Goal: Information Seeking & Learning: Understand process/instructions

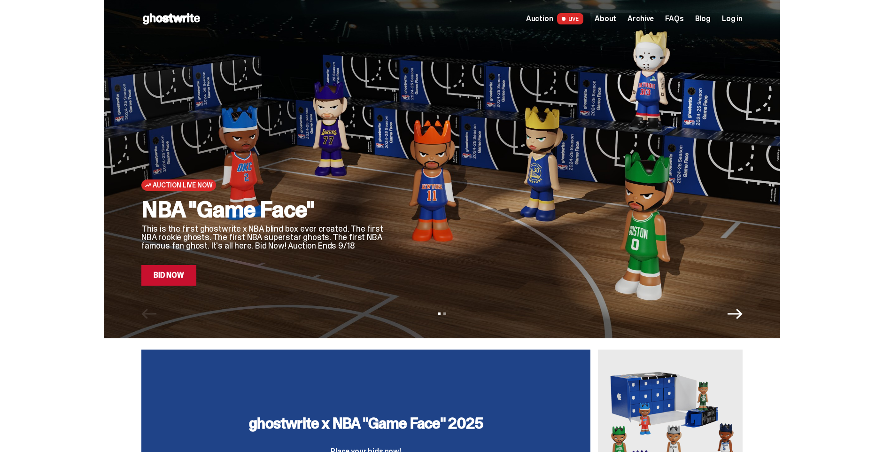
click at [611, 17] on span "About" at bounding box center [606, 19] width 22 height 8
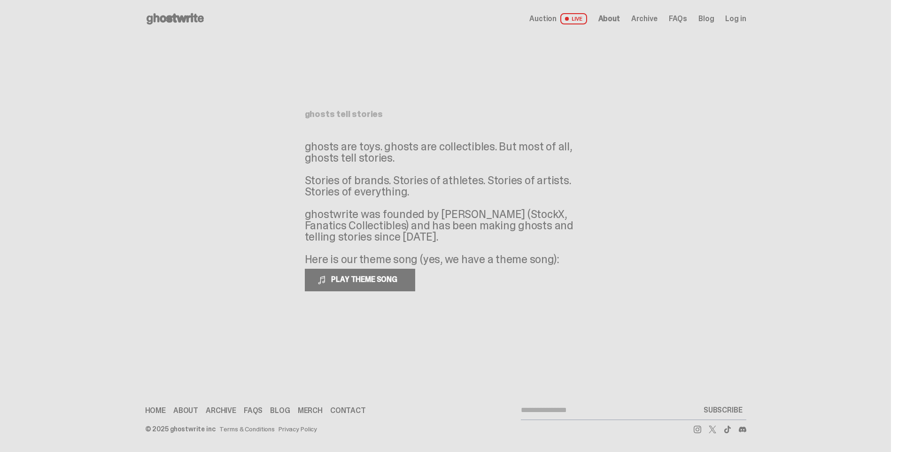
click at [646, 22] on span "Archive" at bounding box center [645, 19] width 26 height 8
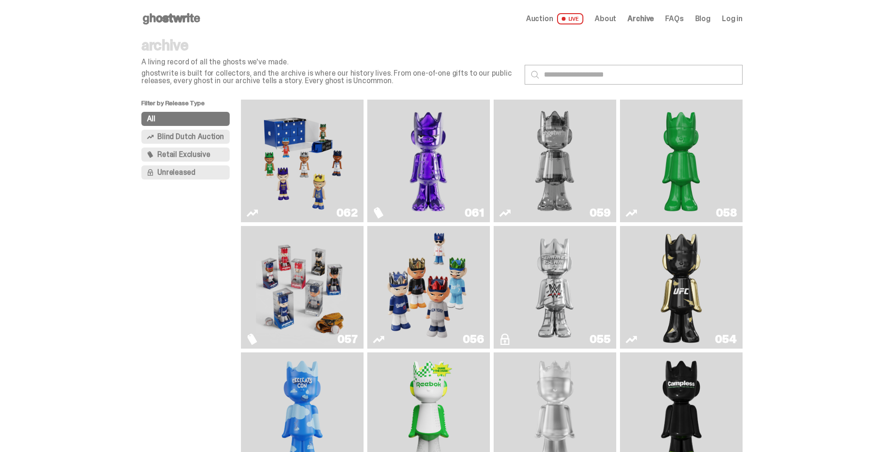
drag, startPoint x: 221, startPoint y: 139, endPoint x: 226, endPoint y: 140, distance: 5.4
click at [226, 140] on button "Blind Dutch Auction" at bounding box center [185, 137] width 88 height 14
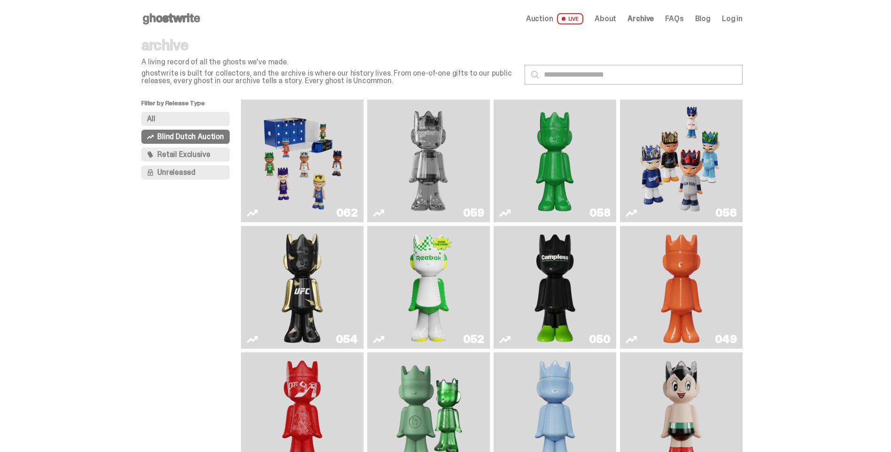
click at [222, 137] on span "Blind Dutch Auction" at bounding box center [190, 137] width 67 height 8
click at [208, 152] on span "Retail Exclusive" at bounding box center [183, 155] width 53 height 8
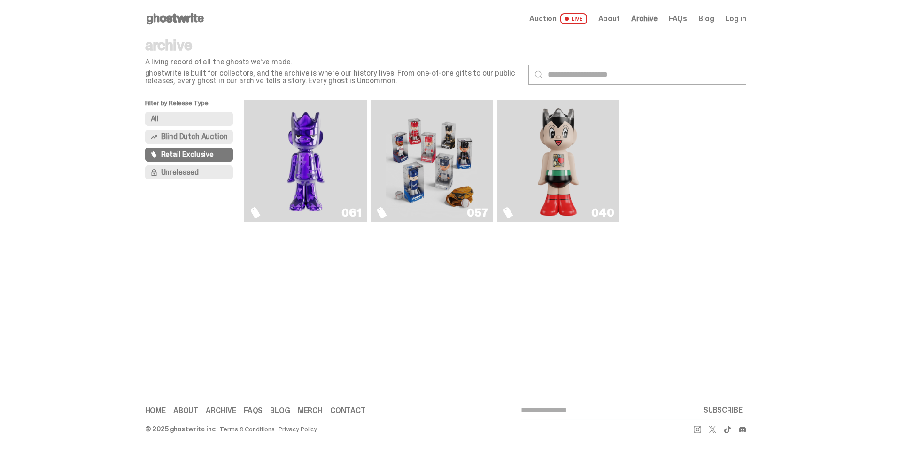
click at [201, 170] on button "Unreleased" at bounding box center [189, 172] width 88 height 14
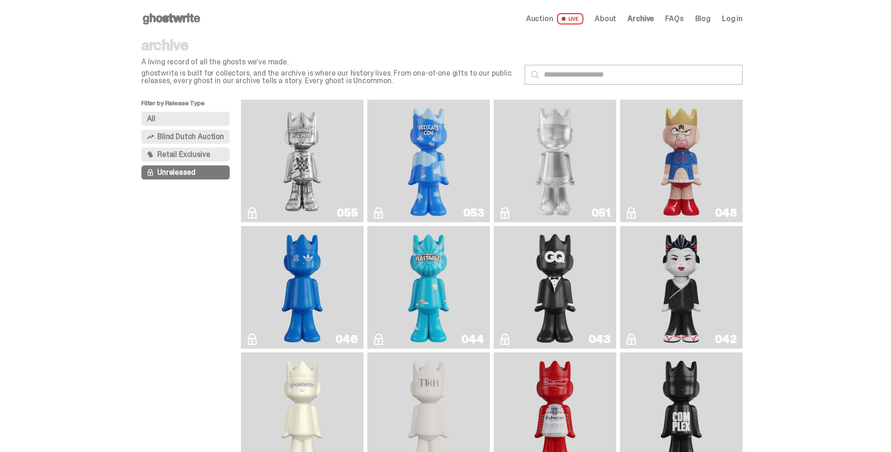
click at [212, 122] on button "All" at bounding box center [185, 119] width 88 height 14
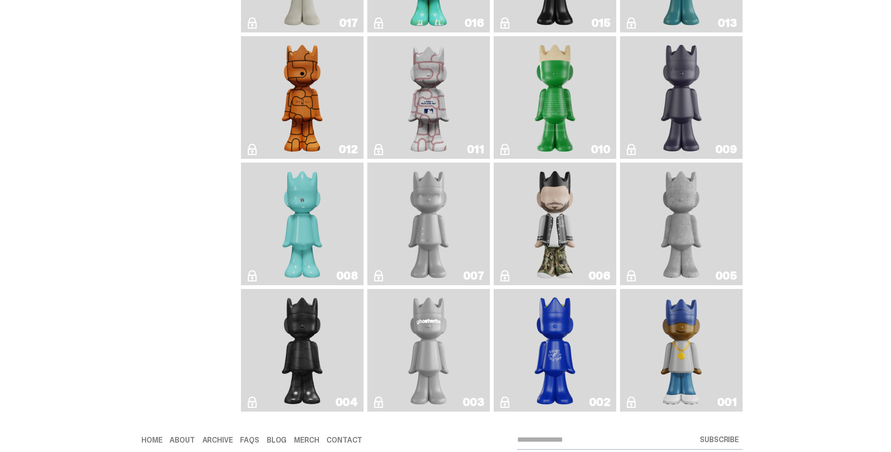
scroll to position [1623, 0]
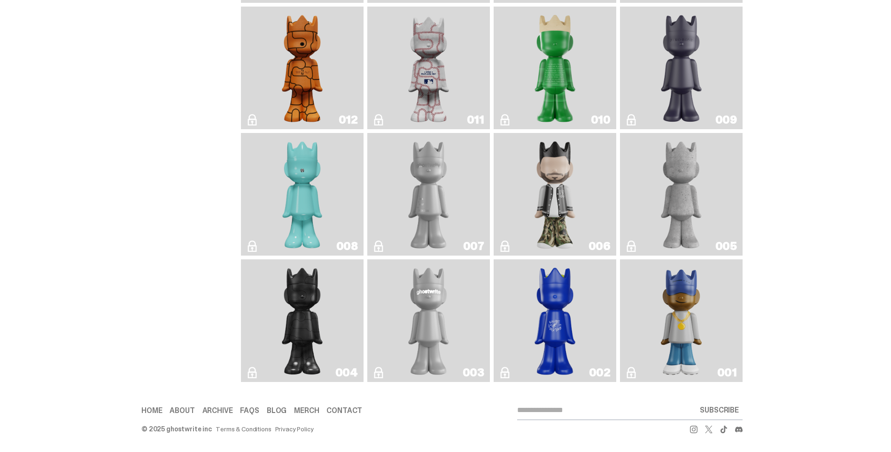
click at [682, 324] on img "Eastside Golf" at bounding box center [681, 320] width 49 height 115
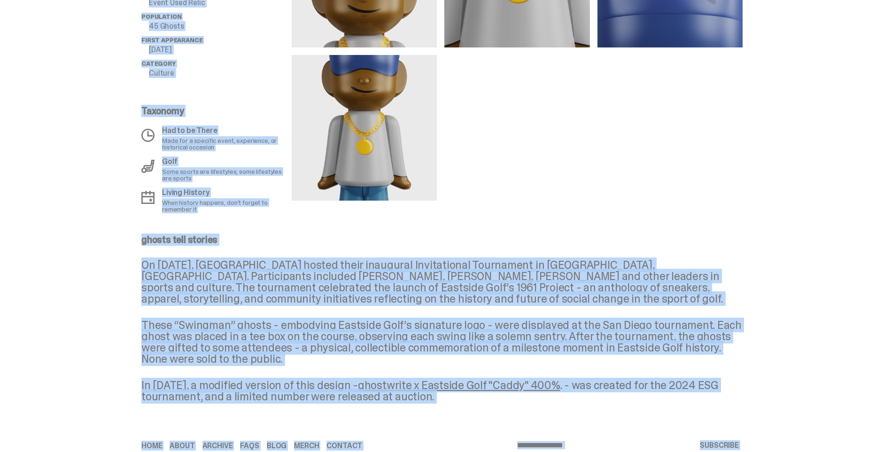
scroll to position [470, 0]
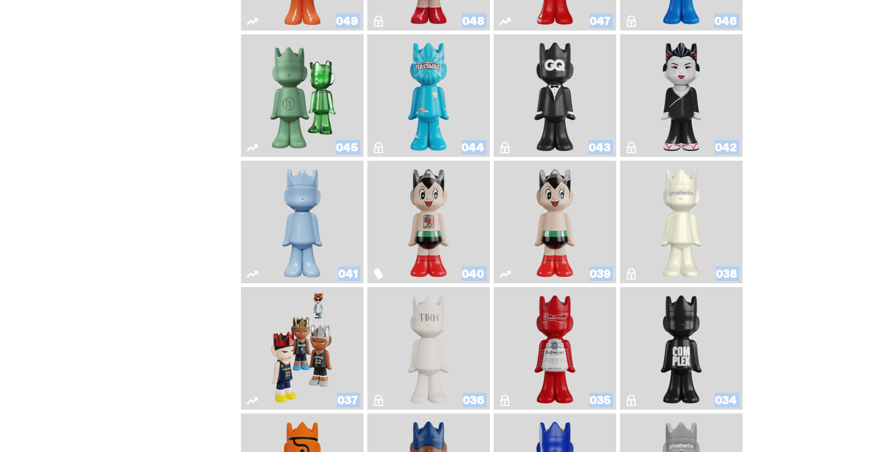
scroll to position [637, 0]
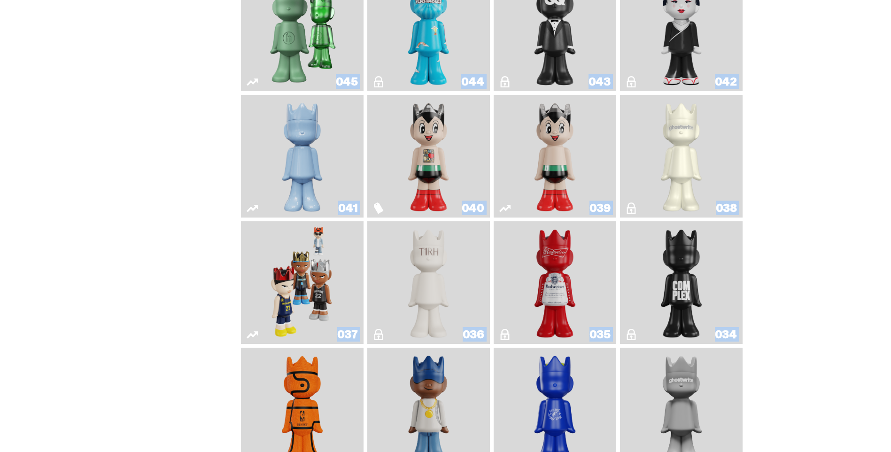
click at [289, 288] on img "Game Face (2024)" at bounding box center [302, 282] width 65 height 115
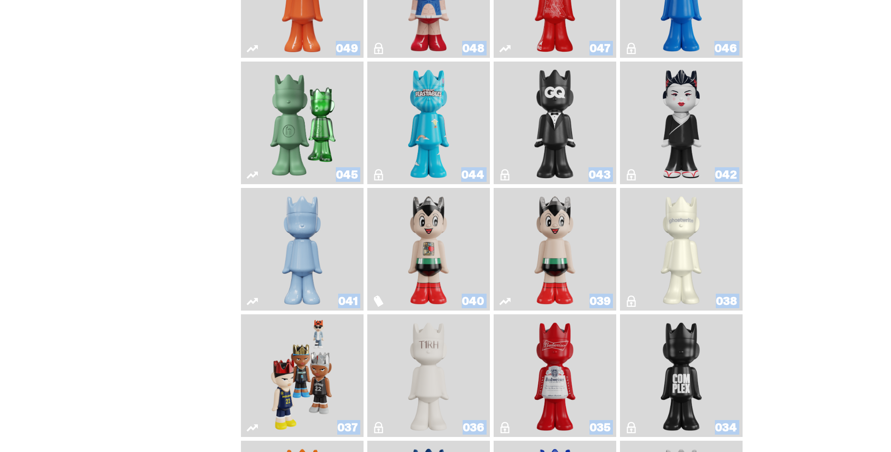
scroll to position [543, 0]
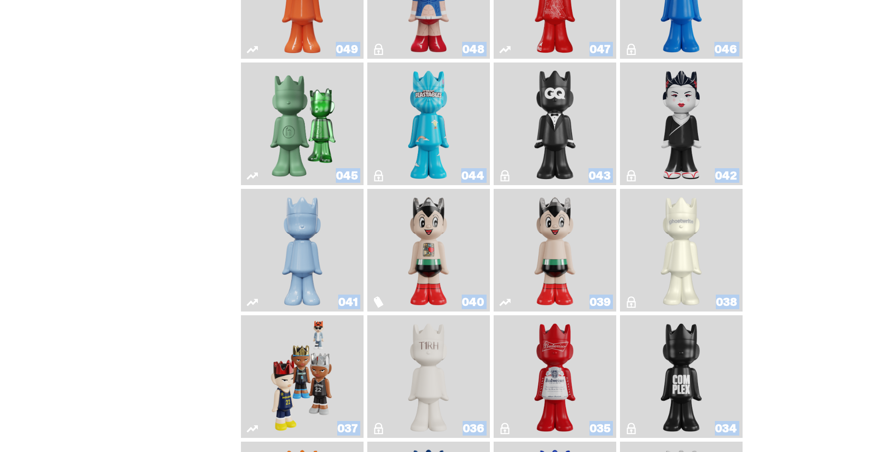
drag, startPoint x: 280, startPoint y: 273, endPoint x: 275, endPoint y: 267, distance: 7.3
click at [279, 272] on img "Schrödinger's ghost: Winter Blue" at bounding box center [303, 250] width 50 height 115
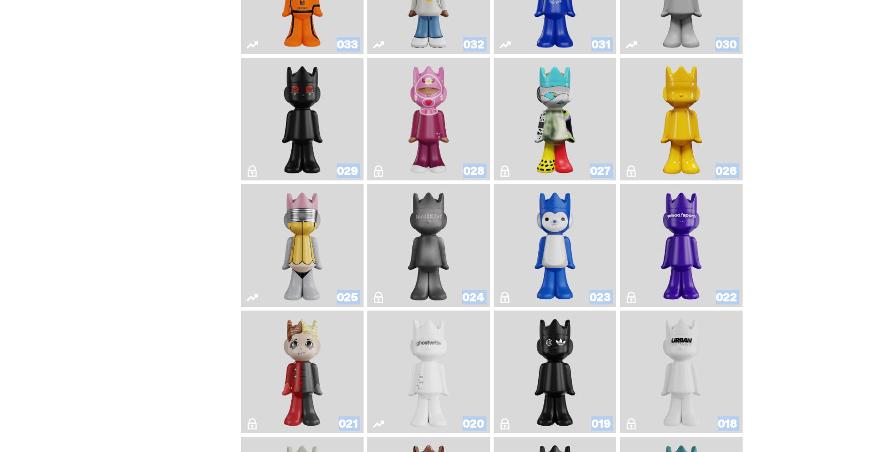
scroll to position [1060, 0]
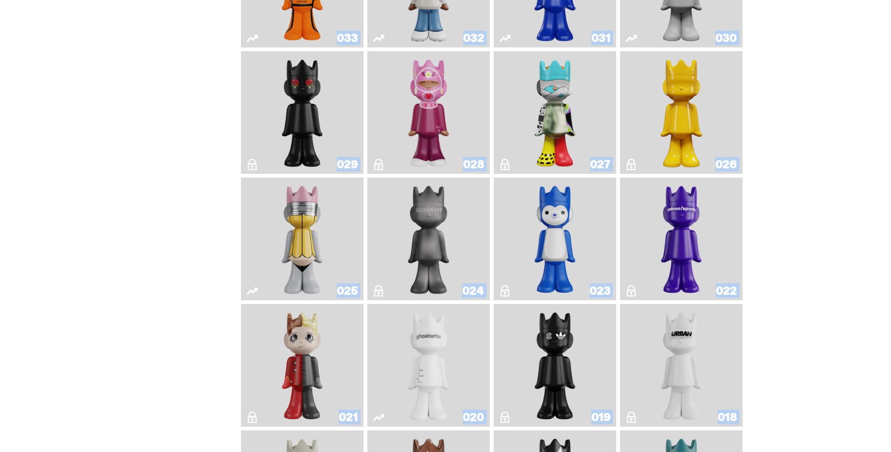
click at [448, 257] on img "Alchemist" at bounding box center [429, 238] width 65 height 115
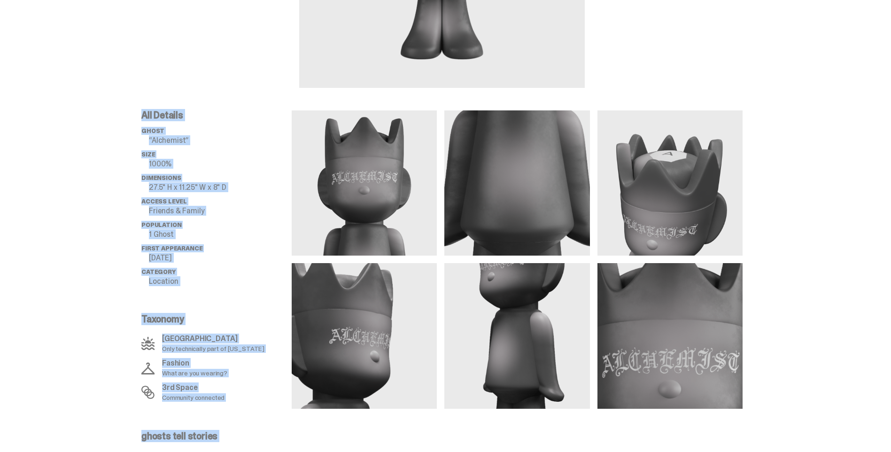
scroll to position [282, 0]
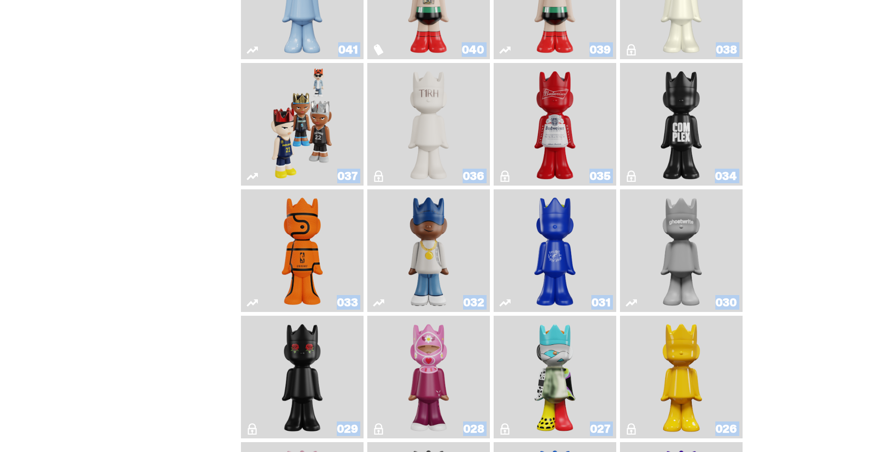
scroll to position [778, 0]
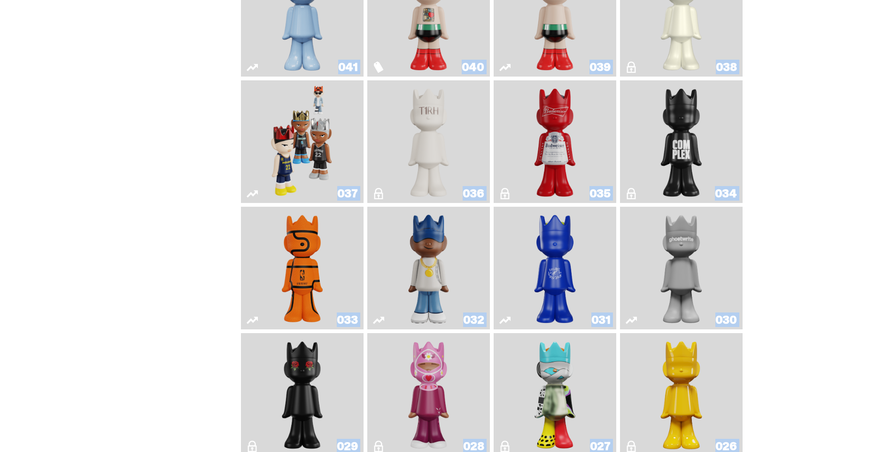
click at [440, 163] on img "The1RoomButler" at bounding box center [429, 141] width 50 height 115
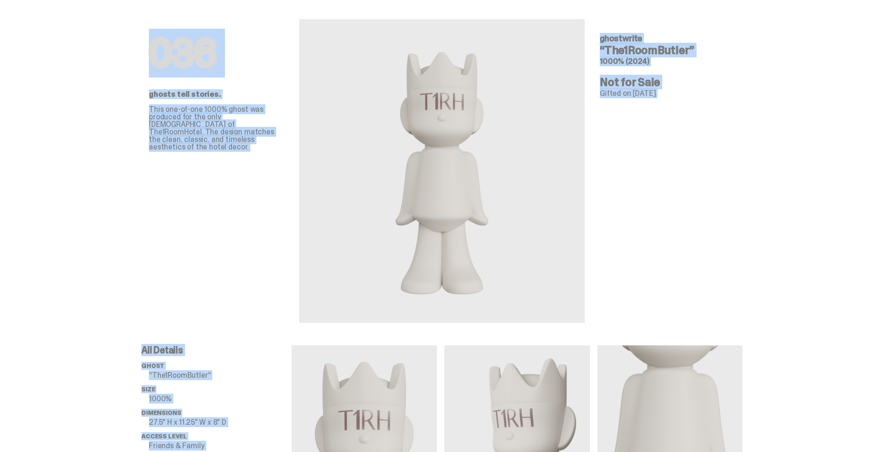
scroll to position [8, 0]
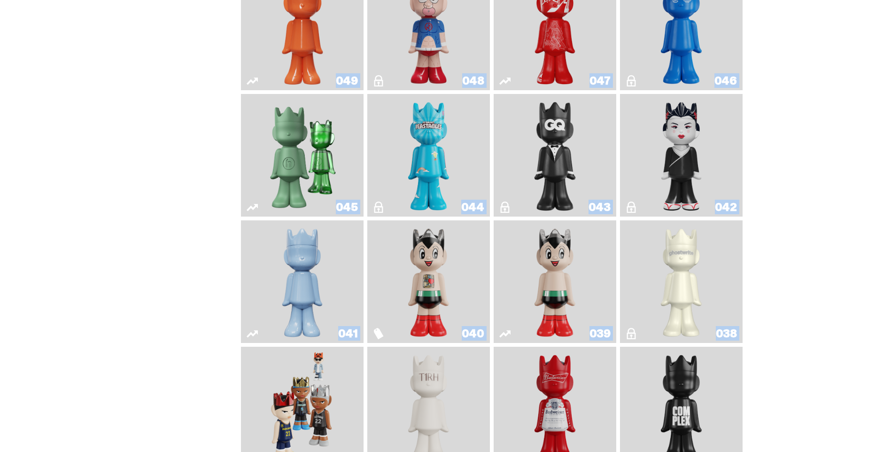
scroll to position [449, 0]
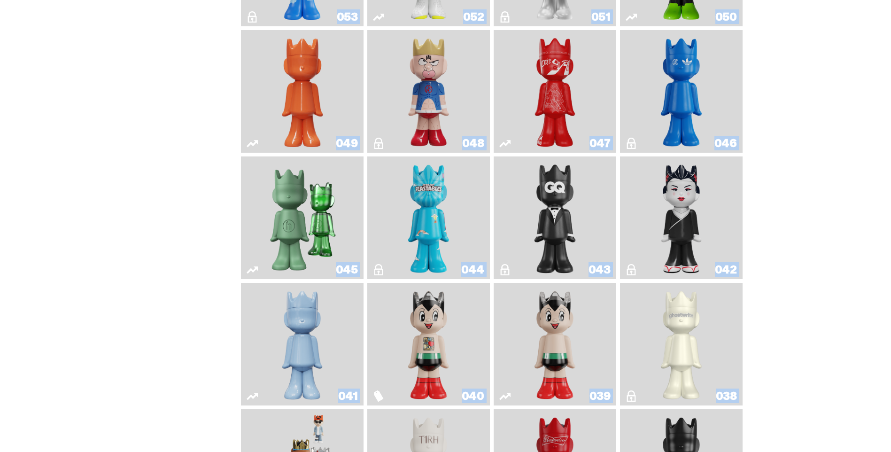
click at [326, 218] on img "Present" at bounding box center [302, 217] width 79 height 115
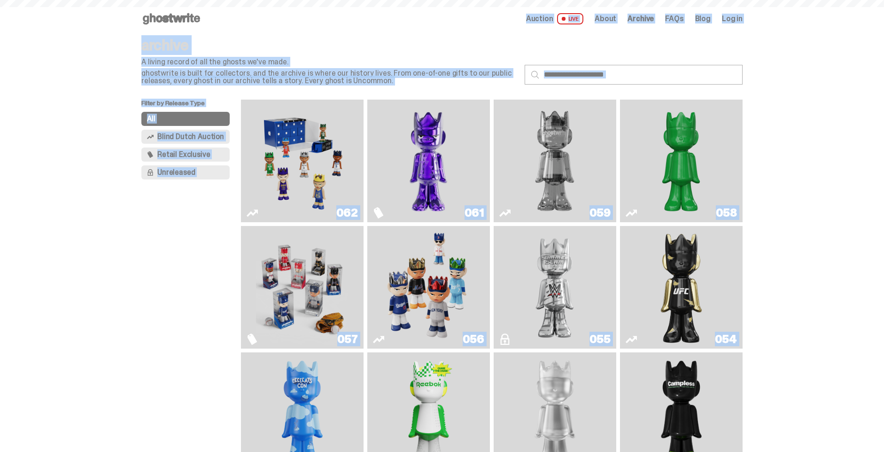
scroll to position [449, 0]
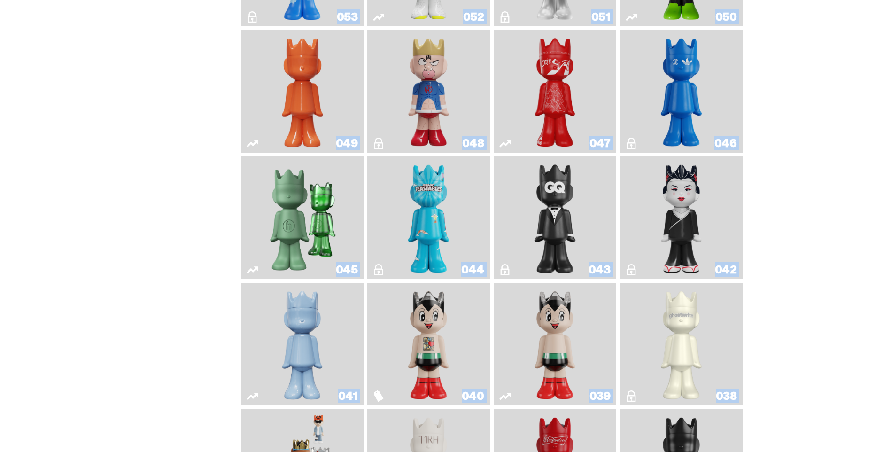
click at [304, 208] on img "Present" at bounding box center [302, 217] width 79 height 115
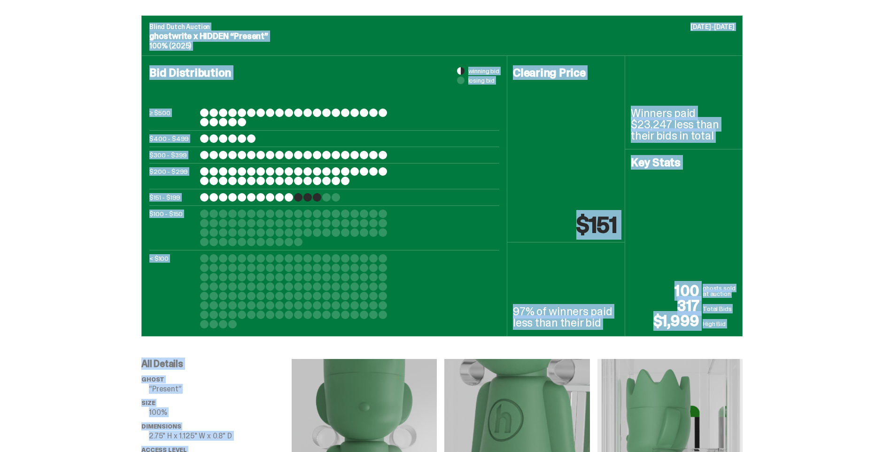
scroll to position [376, 0]
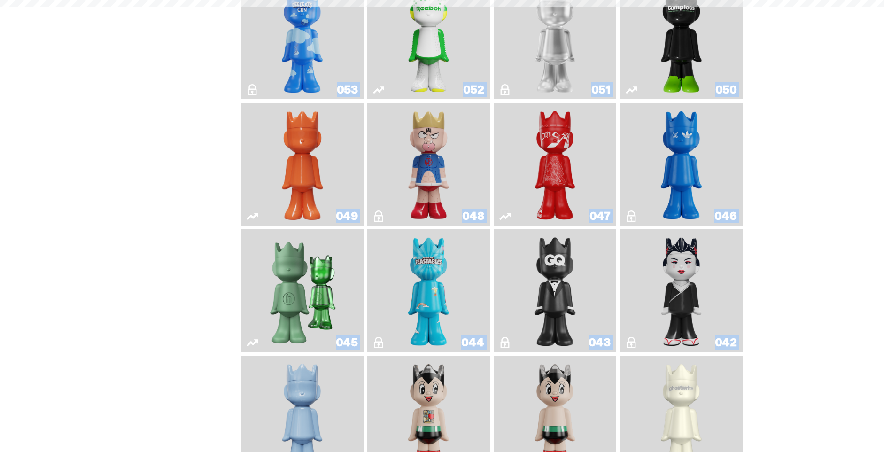
scroll to position [449, 0]
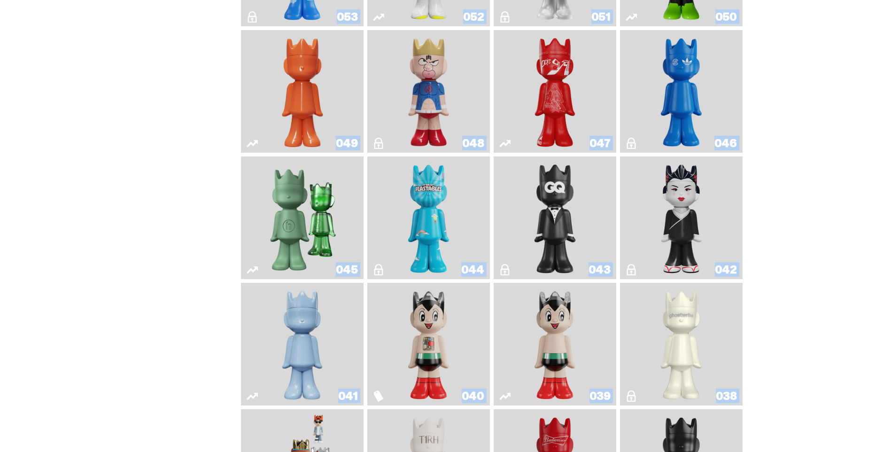
click at [442, 215] on img "Feastables" at bounding box center [429, 217] width 50 height 115
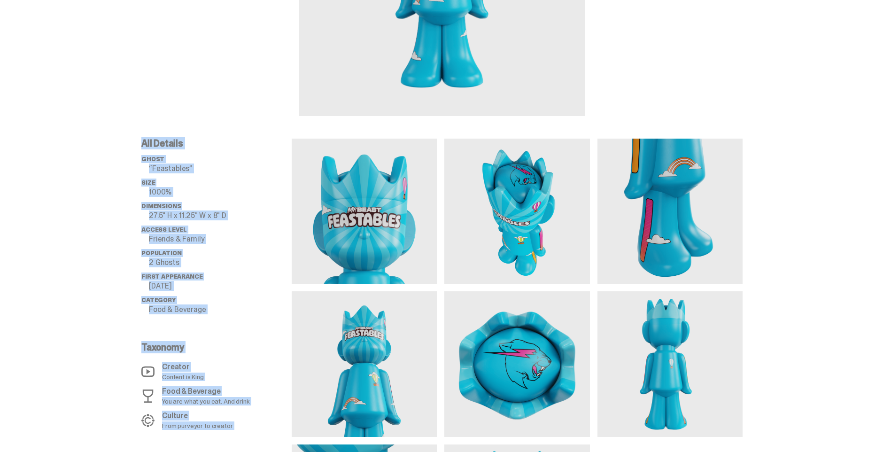
scroll to position [235, 0]
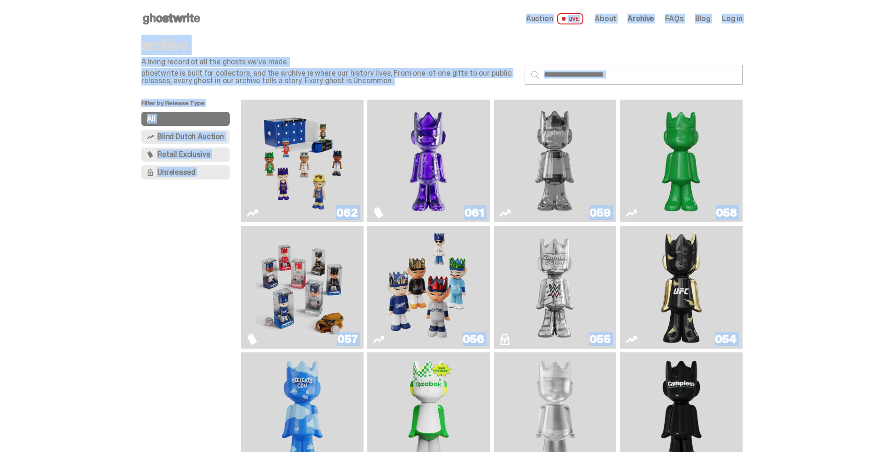
click at [671, 277] on img "Ruby" at bounding box center [682, 287] width 50 height 115
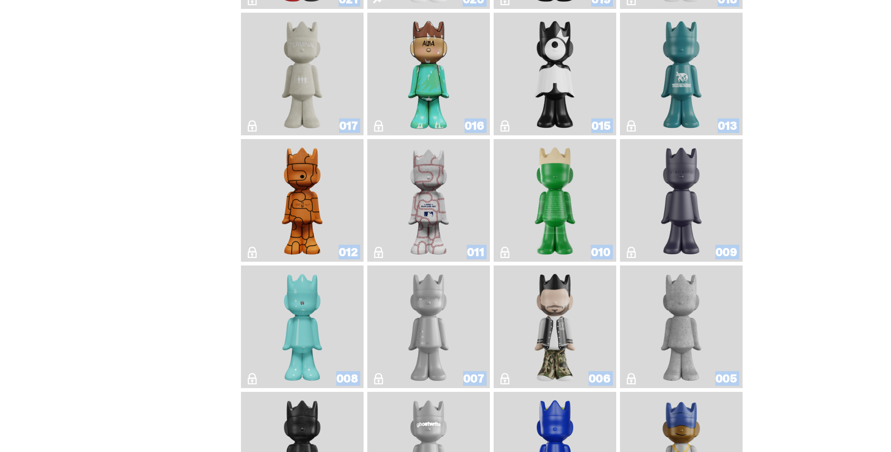
scroll to position [1623, 0]
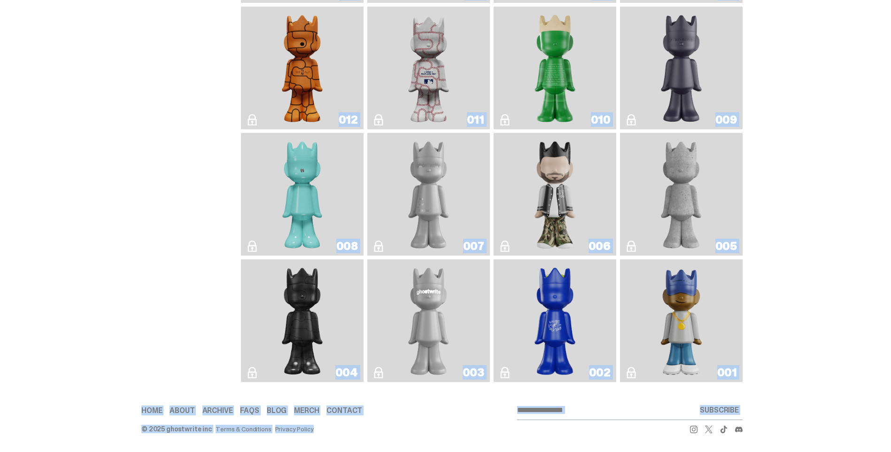
click at [436, 46] on img "Baseball" at bounding box center [428, 67] width 49 height 115
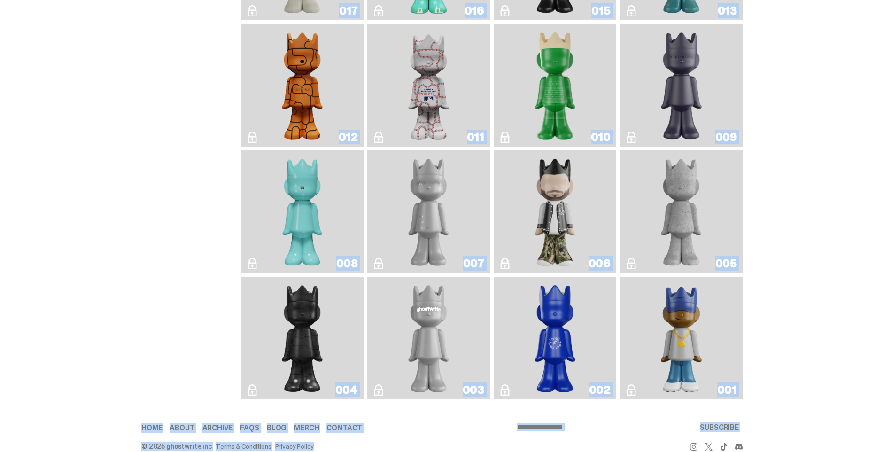
scroll to position [1576, 0]
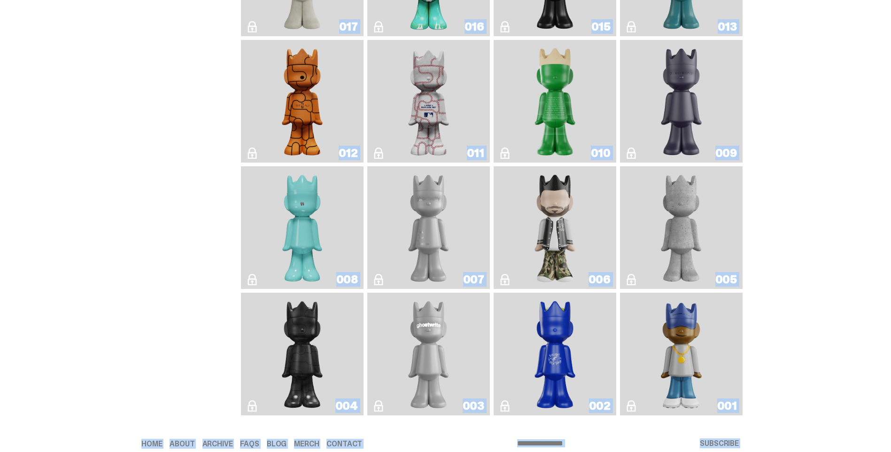
click at [287, 119] on img "Basketball" at bounding box center [303, 101] width 50 height 115
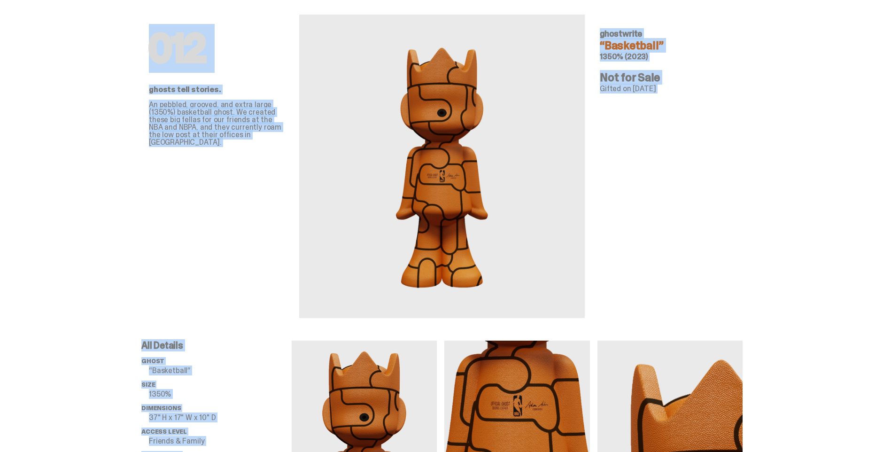
scroll to position [47, 0]
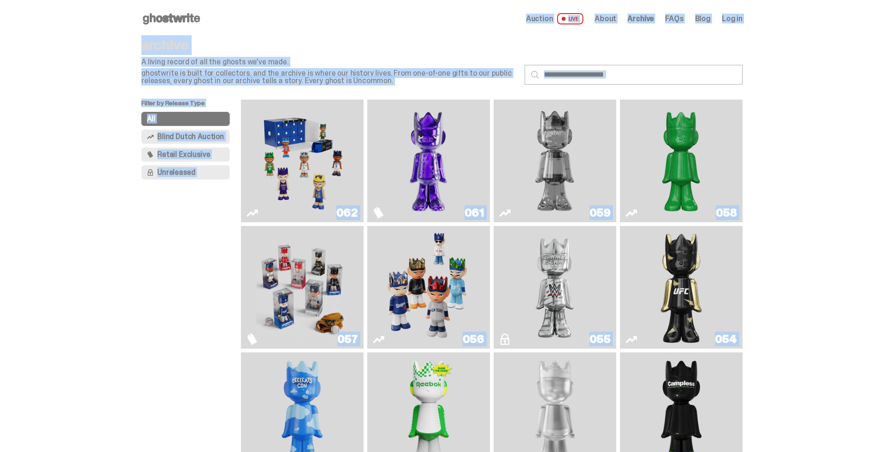
click at [611, 18] on span "About" at bounding box center [606, 19] width 22 height 8
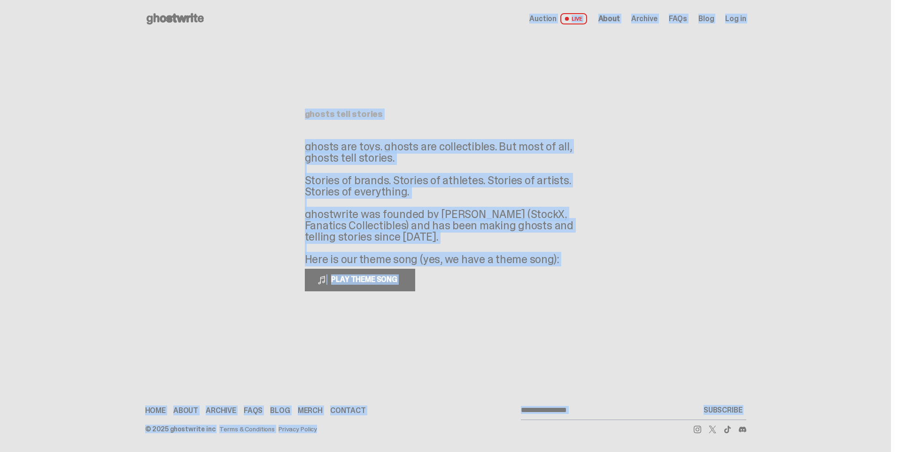
click at [675, 19] on span "FAQs" at bounding box center [678, 19] width 18 height 8
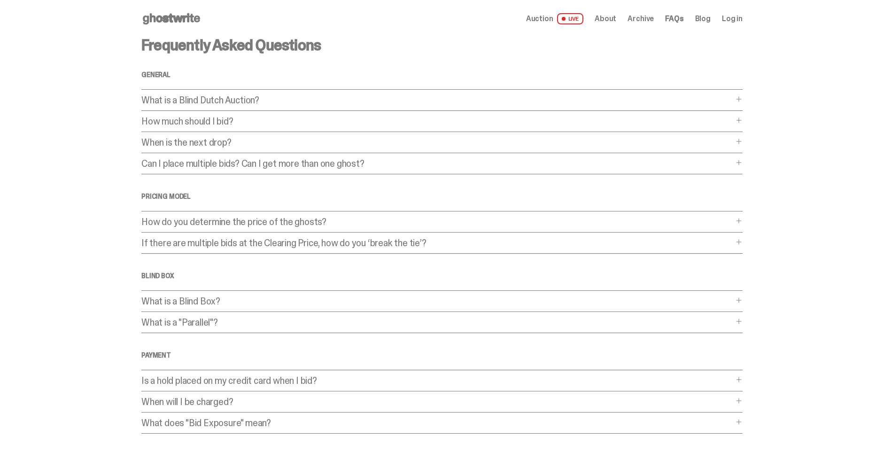
click at [300, 105] on div "What is a Blind Dutch Auction? What is a Blind Dutch Auction? A Blind Dutch Auc…" at bounding box center [441, 103] width 601 height 16
click at [320, 96] on p "What is a Blind Dutch Auction?" at bounding box center [437, 99] width 592 height 9
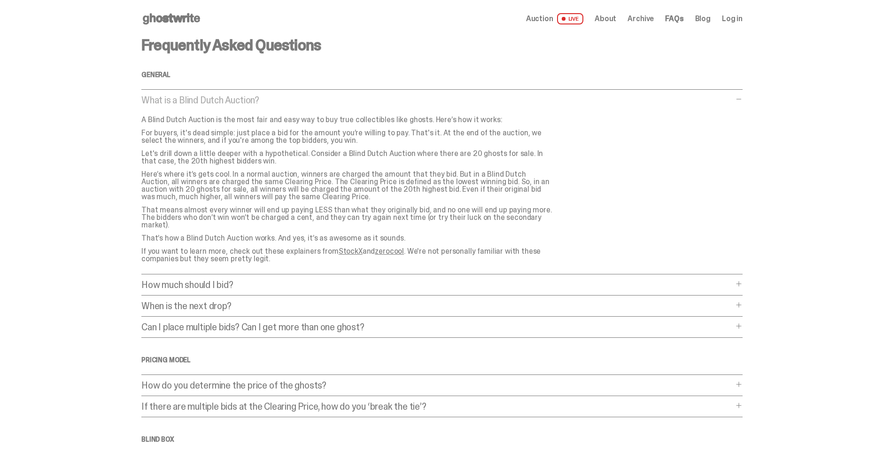
click at [862, 173] on main "Something went wrong! Hang in there while we get back on track Frequently Asked…" at bounding box center [442, 368] width 884 height 660
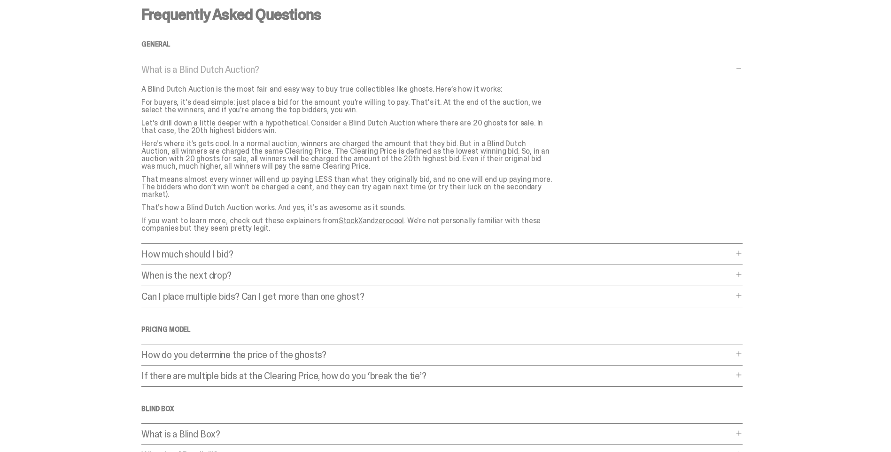
scroll to position [47, 0]
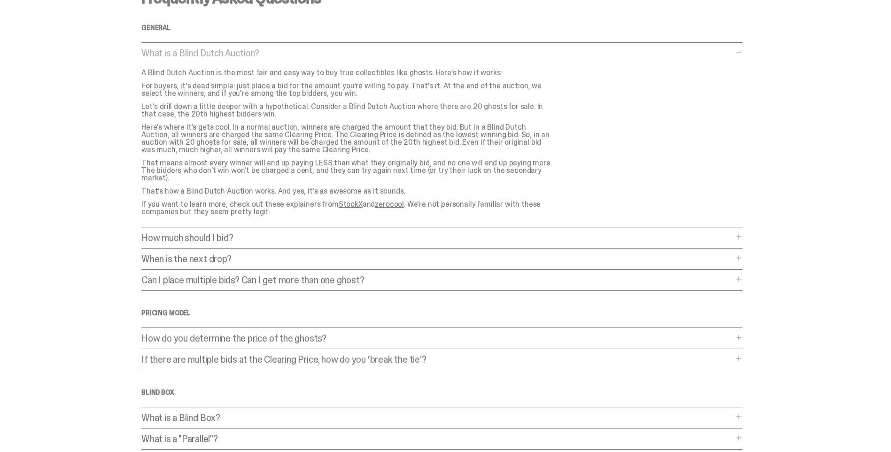
click at [303, 254] on p "When is the next drop?" at bounding box center [437, 258] width 592 height 9
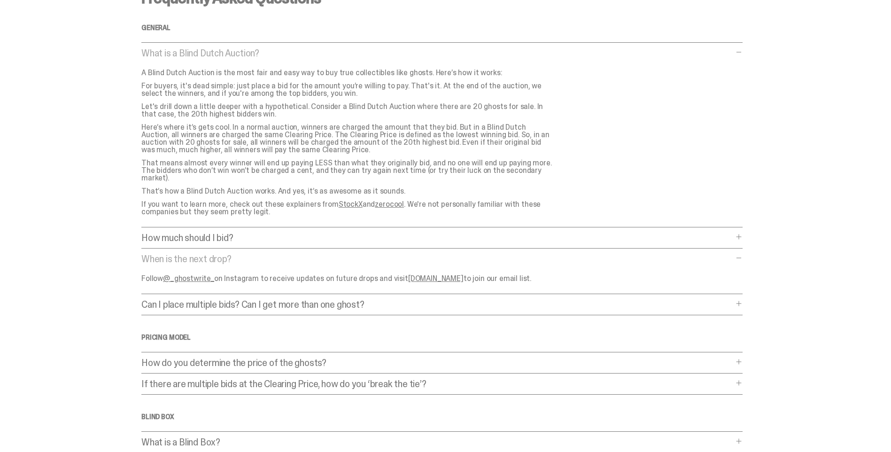
click at [304, 254] on p "When is the next drop?" at bounding box center [437, 258] width 592 height 9
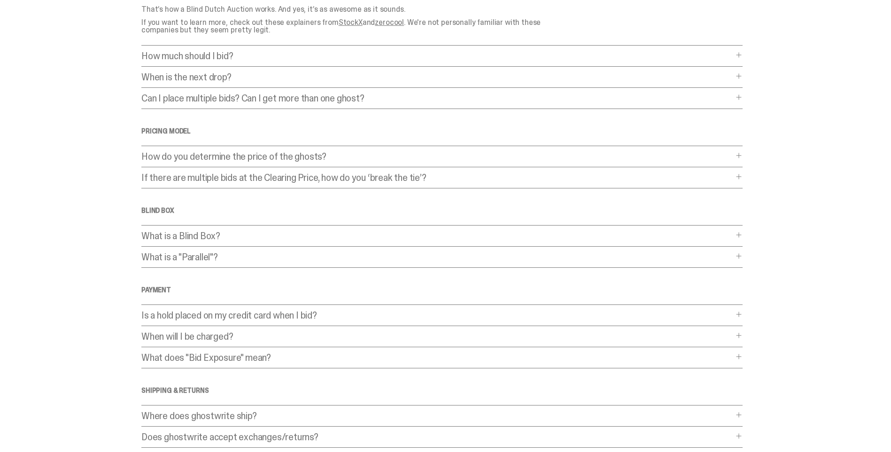
scroll to position [79, 0]
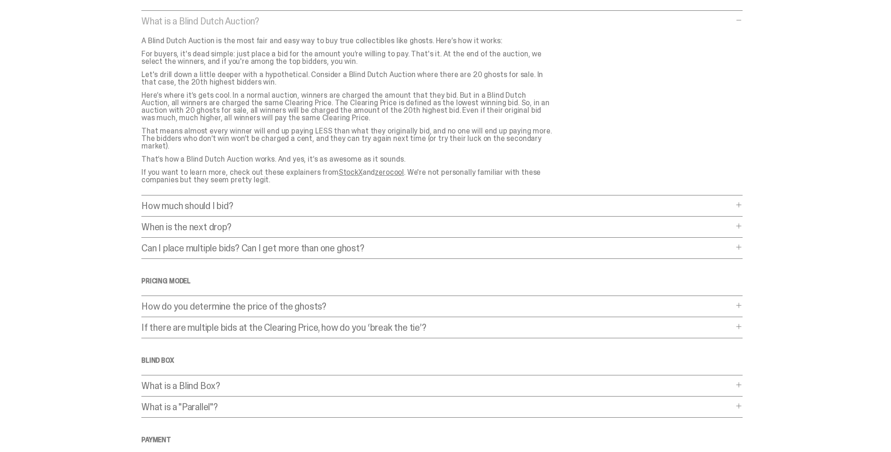
click at [265, 406] on div "What is a "Parallel"? What is a "Parallel"? A “Parallel” ghost is an extra-rare…" at bounding box center [441, 410] width 601 height 16
click at [272, 394] on div "Frequently Asked Questions General What is a Blind Dutch Auction? What is a Bli…" at bounding box center [441, 289] width 601 height 660
click at [278, 381] on p "What is a Blind Box?" at bounding box center [437, 385] width 592 height 9
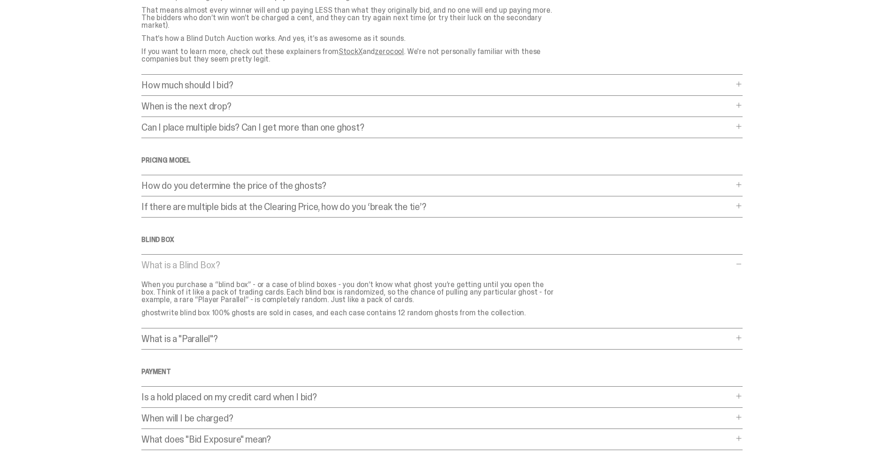
scroll to position [220, 0]
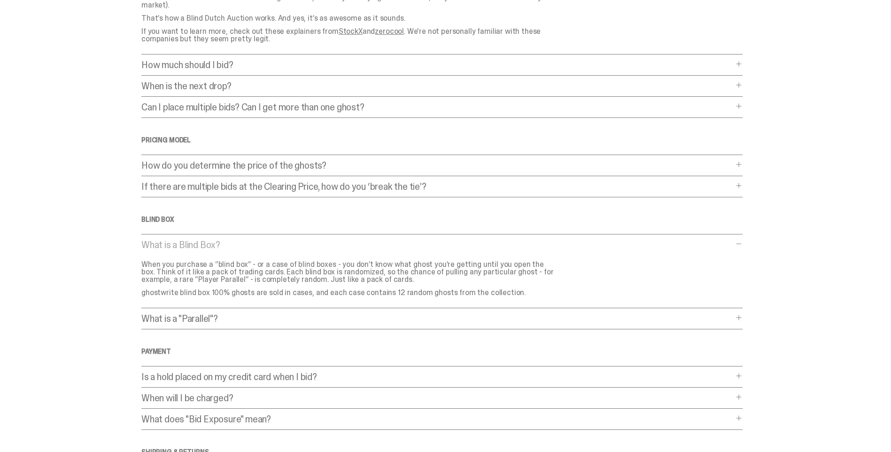
click at [306, 314] on p "What is a "Parallel"?" at bounding box center [437, 318] width 592 height 9
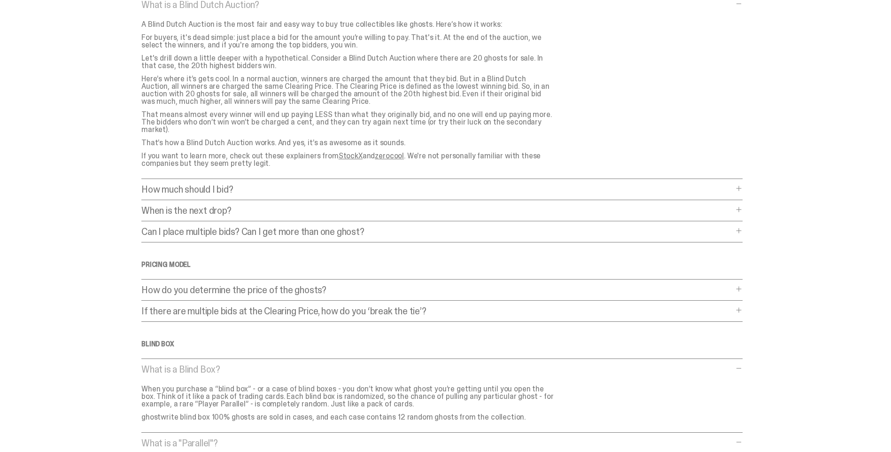
scroll to position [79, 0]
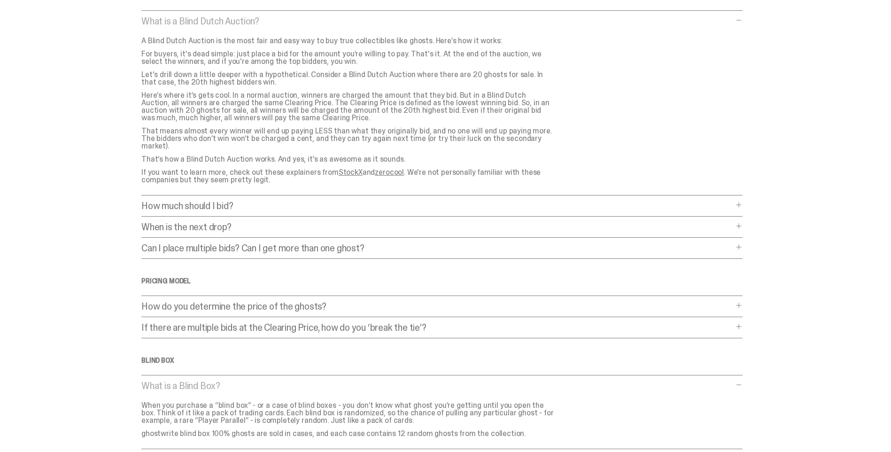
click at [310, 356] on div "Frequently Asked Questions General What is a Blind Dutch Auction? What is a Bli…" at bounding box center [441, 362] width 601 height 807
click at [743, 381] on span at bounding box center [739, 385] width 8 height 8
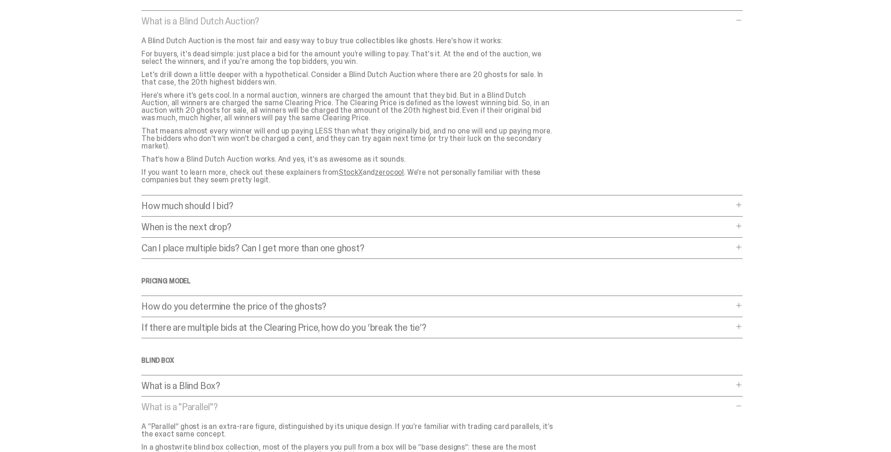
click at [743, 402] on span at bounding box center [739, 406] width 8 height 8
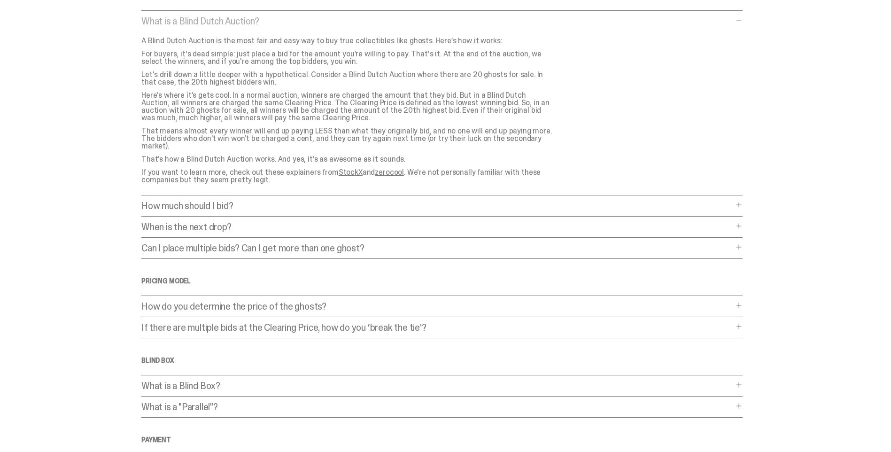
click at [705, 327] on div "If there are multiple bids at the Clearing Price, how do you ‘break the tie’? I…" at bounding box center [441, 331] width 601 height 16
click at [708, 323] on p "If there are multiple bids at the Clearing Price, how do you ‘break the tie’?" at bounding box center [437, 327] width 592 height 9
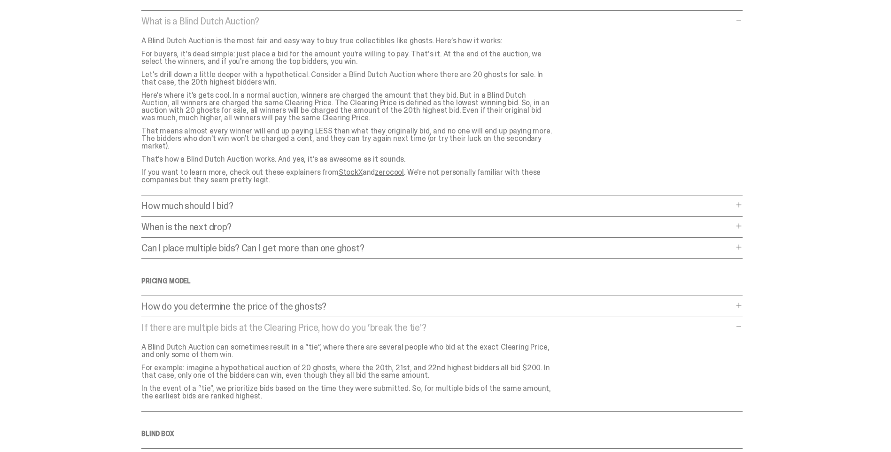
click at [708, 323] on p "If there are multiple bids at the Clearing Price, how do you ‘break the tie’?" at bounding box center [437, 327] width 592 height 9
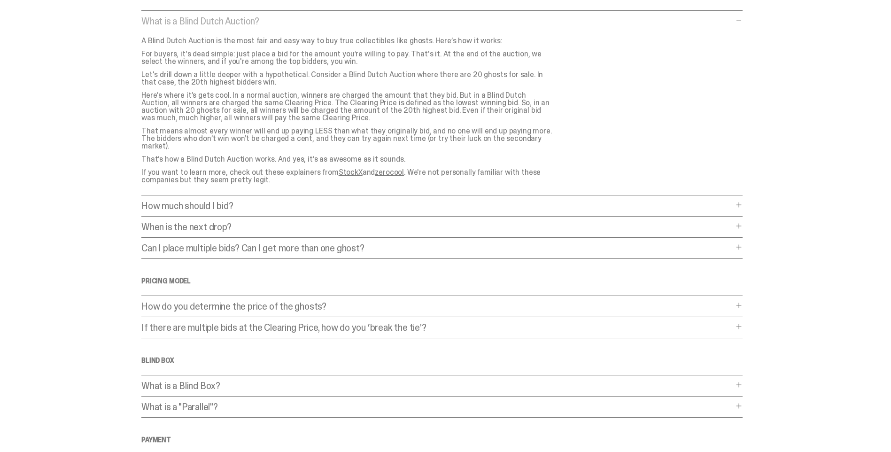
click at [706, 315] on div "Frequently Asked Questions General What is a Blind Dutch Auction? What is a Bli…" at bounding box center [441, 289] width 601 height 660
click at [705, 304] on div "How do you determine the price of the ghosts? How do you determine the price of…" at bounding box center [441, 310] width 601 height 16
click at [706, 302] on p "How do you determine the price of the ghosts?" at bounding box center [437, 306] width 592 height 9
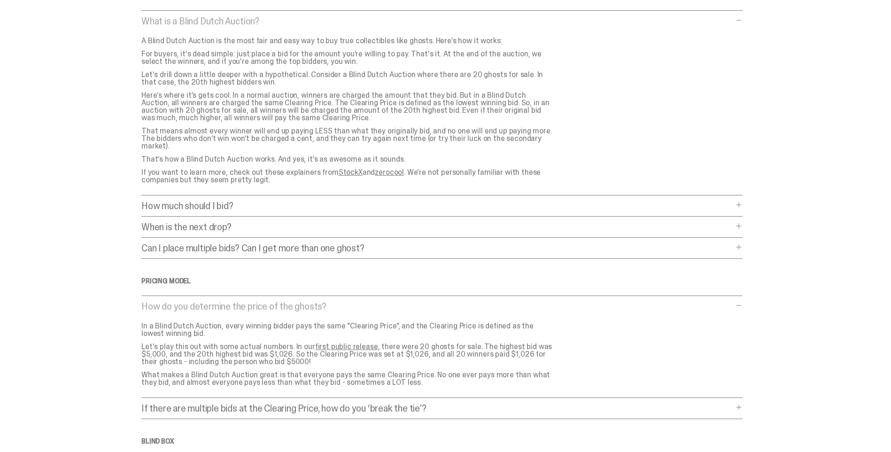
click at [705, 302] on p "How do you determine the price of the ghosts?" at bounding box center [437, 306] width 592 height 9
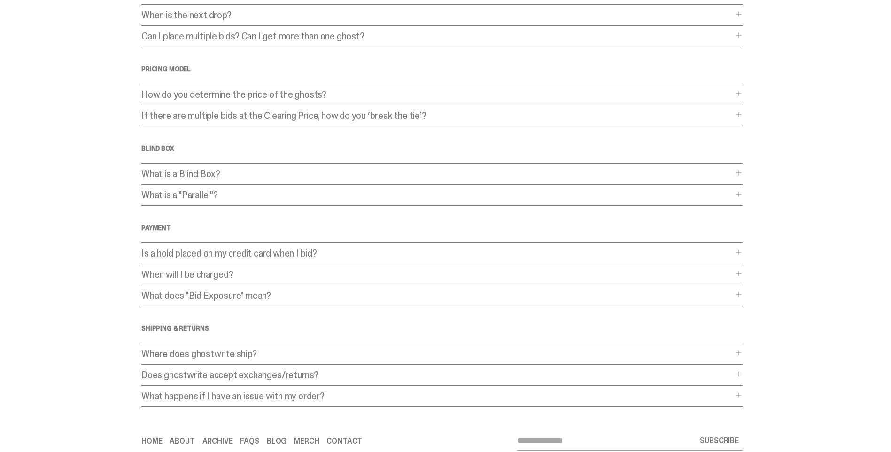
scroll to position [314, 0]
